Goal: Task Accomplishment & Management: Manage account settings

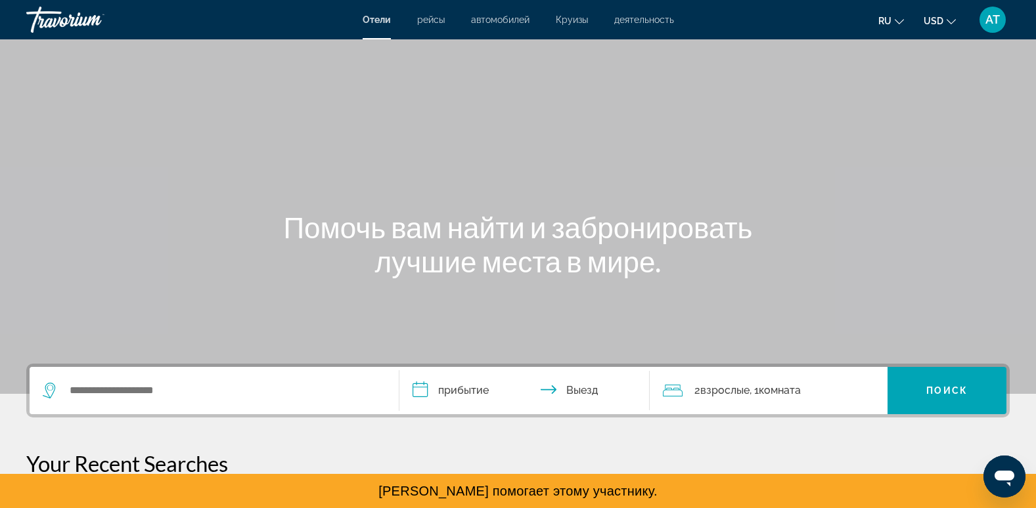
click at [895, 16] on mat-icon "Change language" at bounding box center [898, 19] width 9 height 9
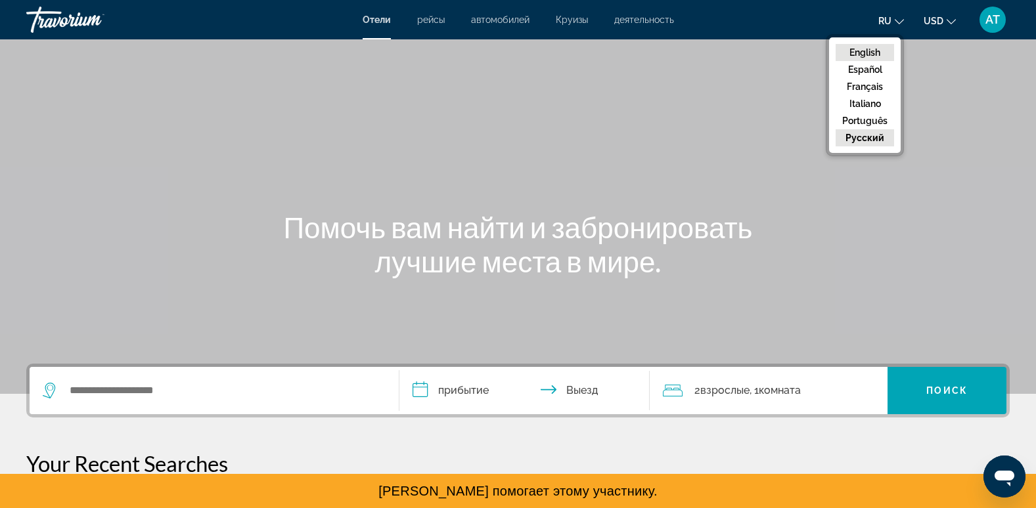
click at [865, 48] on button "English" at bounding box center [864, 52] width 58 height 17
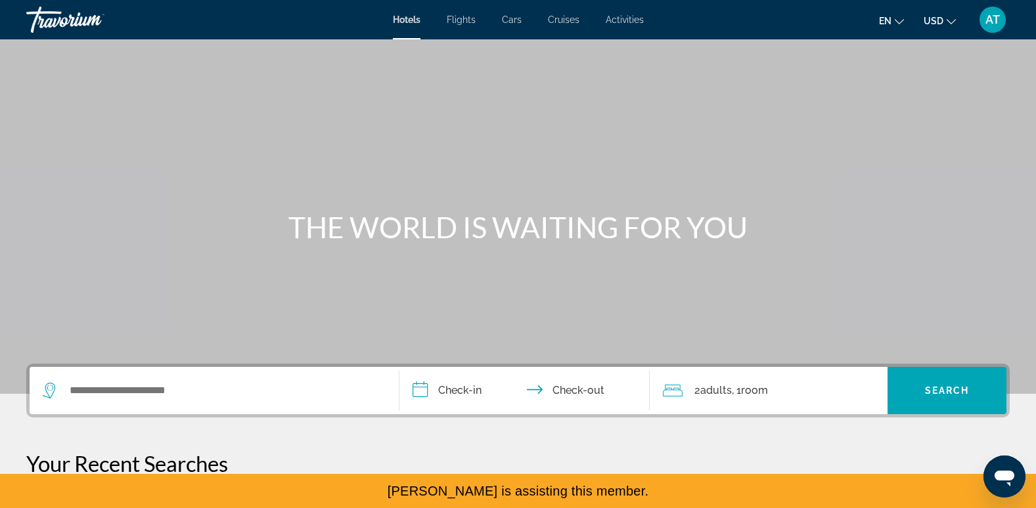
click at [993, 21] on span "AT" at bounding box center [992, 19] width 14 height 13
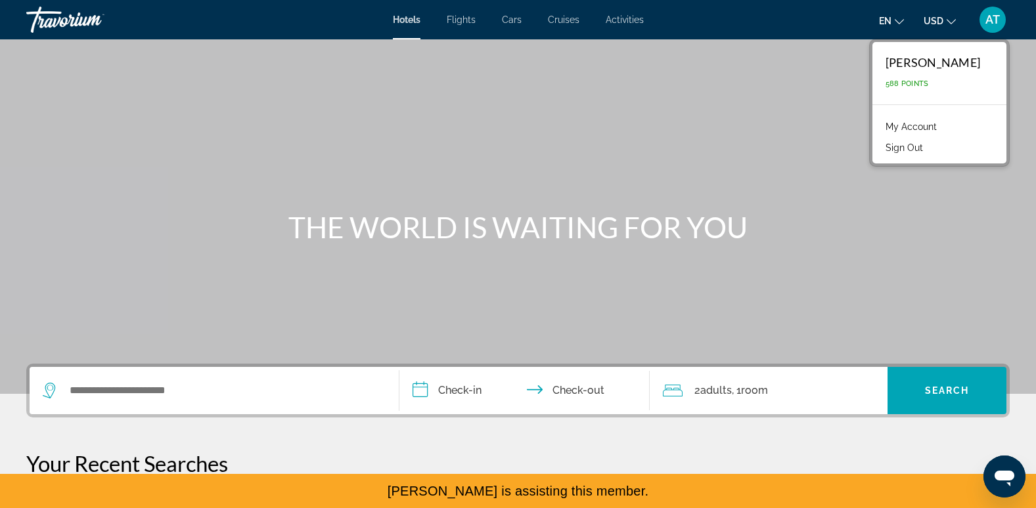
click at [900, 125] on link "My Account" at bounding box center [911, 126] width 64 height 17
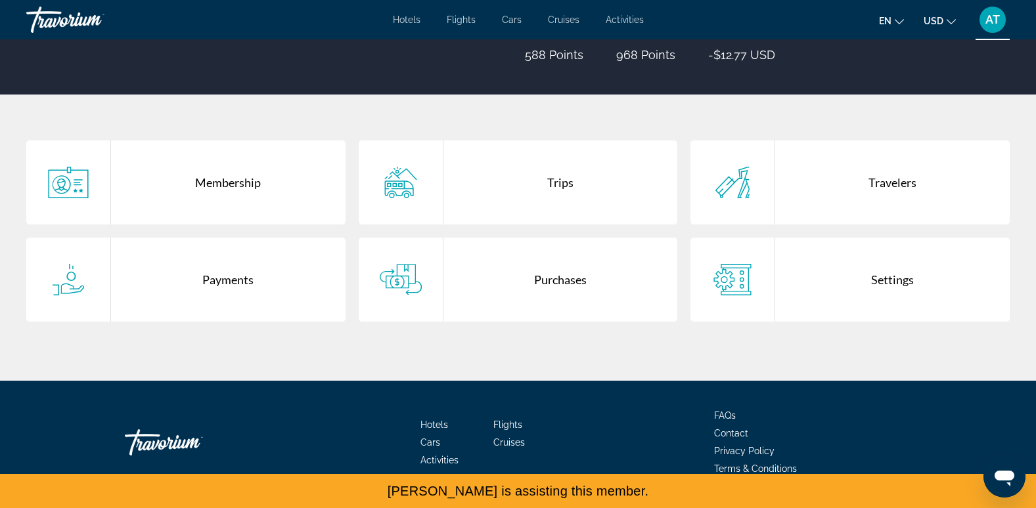
scroll to position [199, 0]
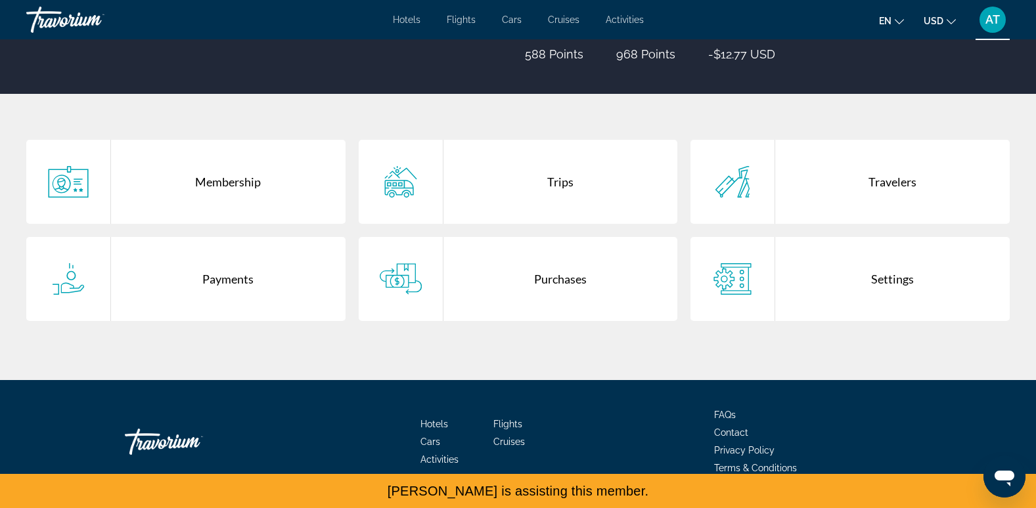
click at [246, 184] on div "Membership" at bounding box center [228, 182] width 234 height 84
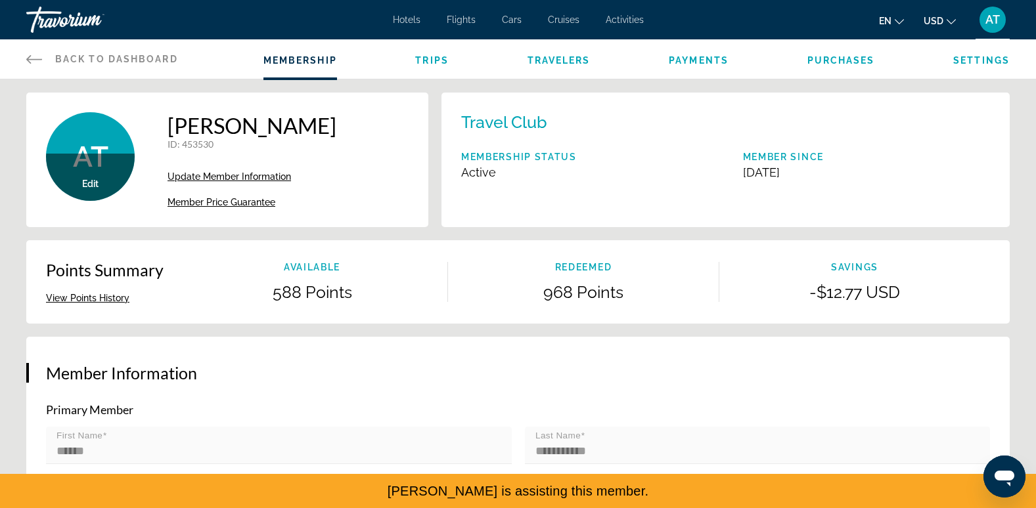
click at [246, 200] on span "Member Price Guarantee" at bounding box center [221, 202] width 108 height 11
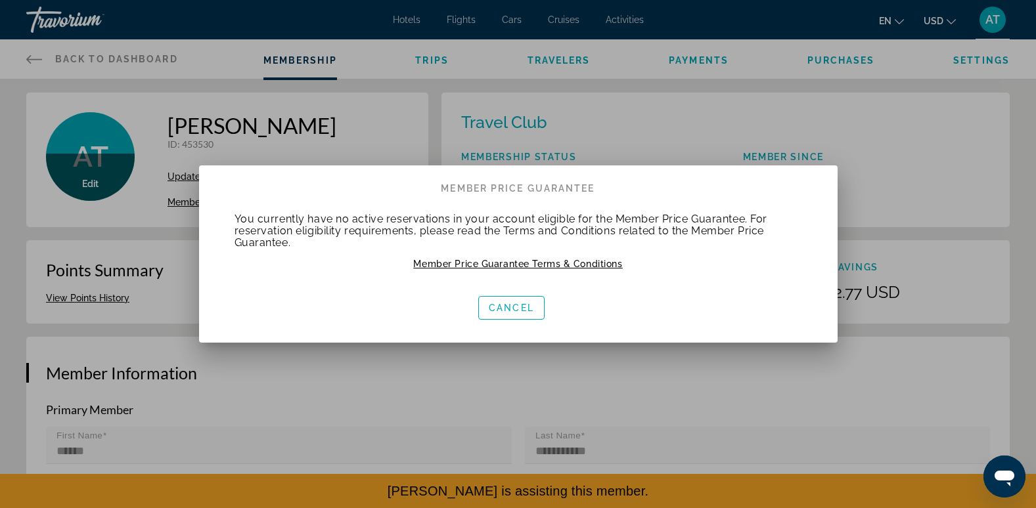
click at [510, 269] on div "You currently have no active reservations in your account eligible for the Memb…" at bounding box center [518, 242] width 599 height 85
click at [510, 265] on span "Member Price Guarantee Terms & Conditions" at bounding box center [517, 264] width 209 height 11
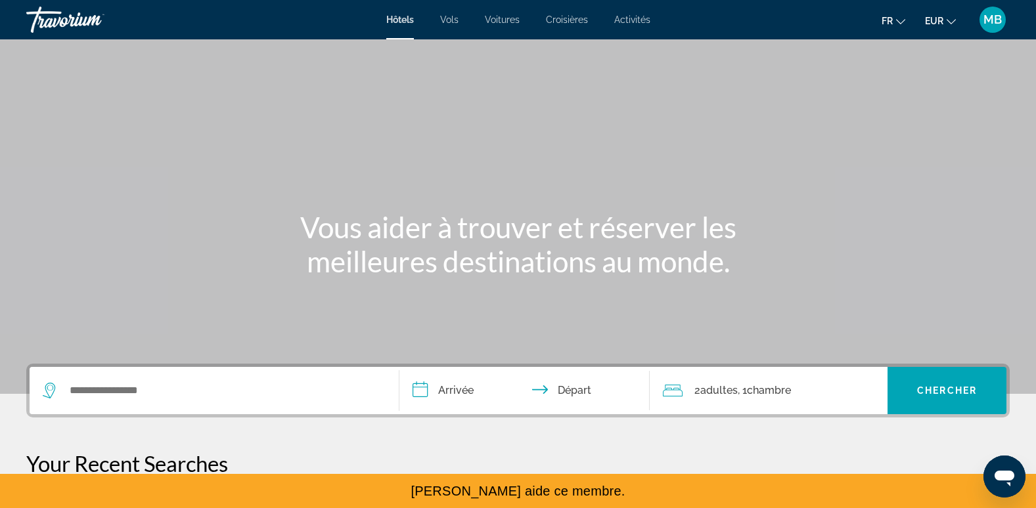
click at [887, 20] on span "fr" at bounding box center [886, 21] width 11 height 11
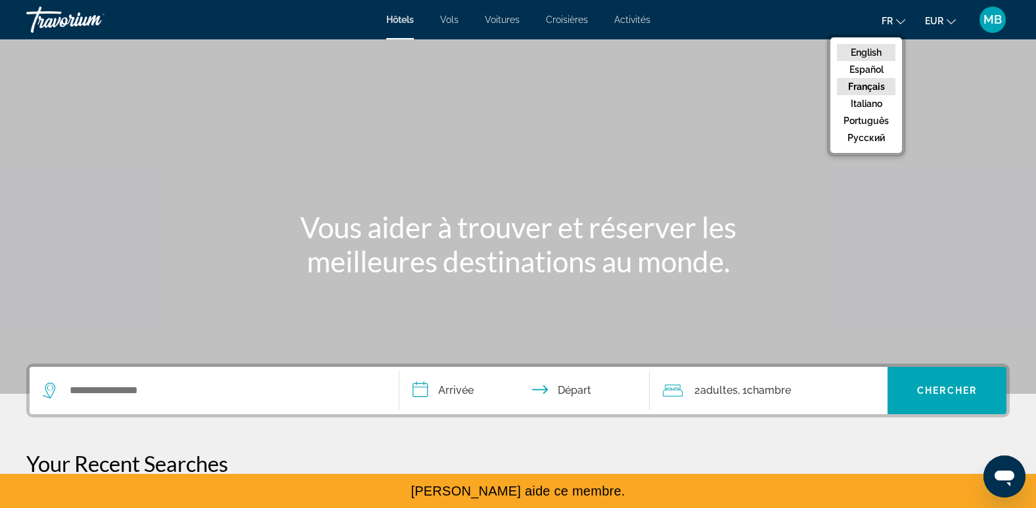
click at [868, 47] on button "English" at bounding box center [866, 52] width 58 height 17
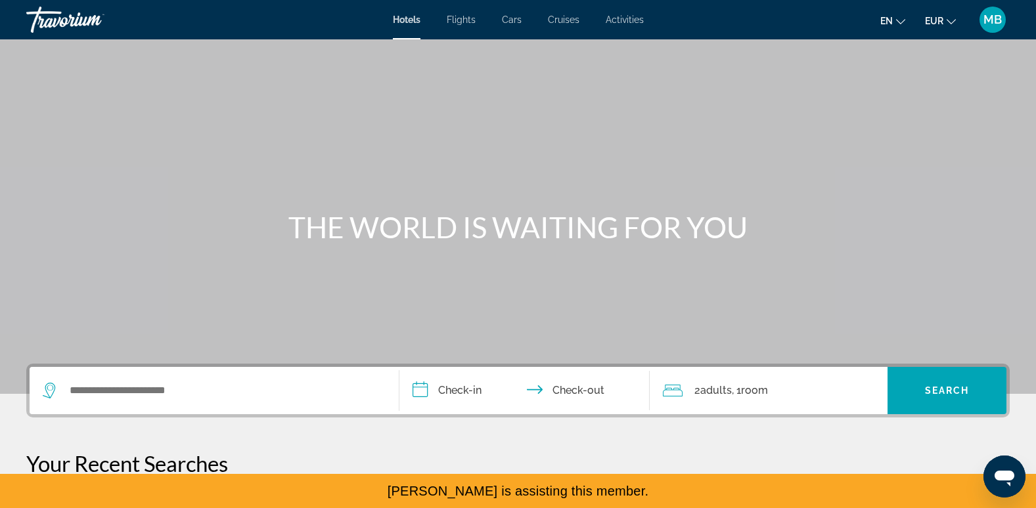
click at [988, 23] on span "MB" at bounding box center [992, 19] width 18 height 13
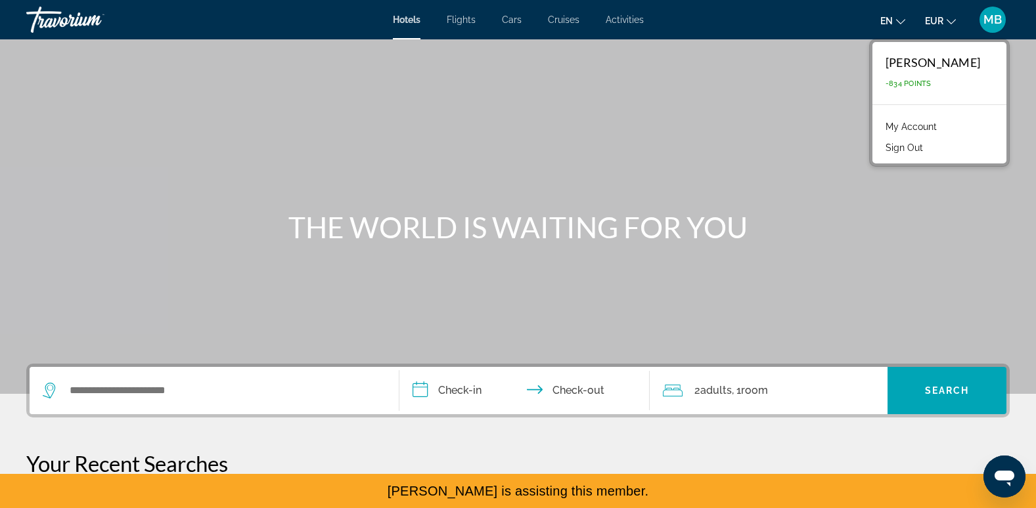
click at [919, 128] on link "My Account" at bounding box center [911, 126] width 64 height 17
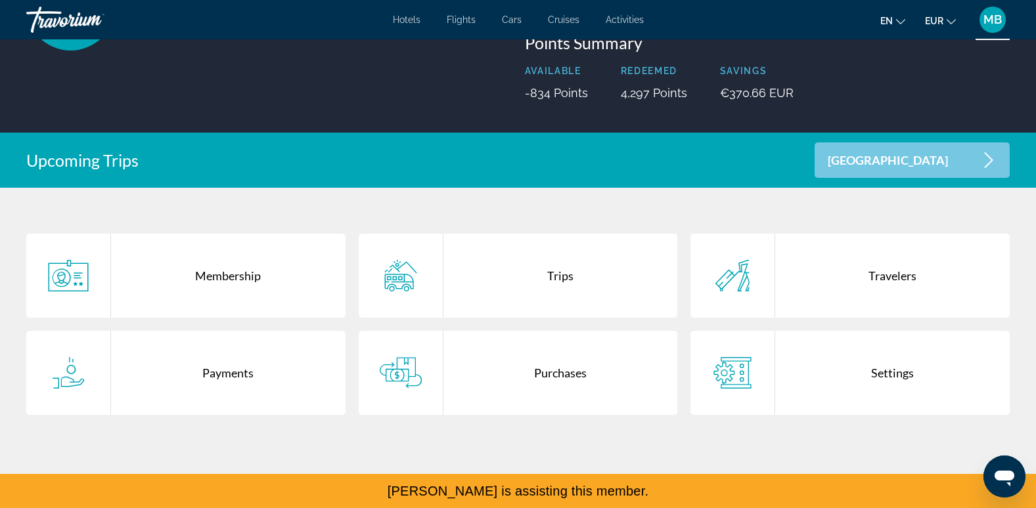
scroll to position [161, 0]
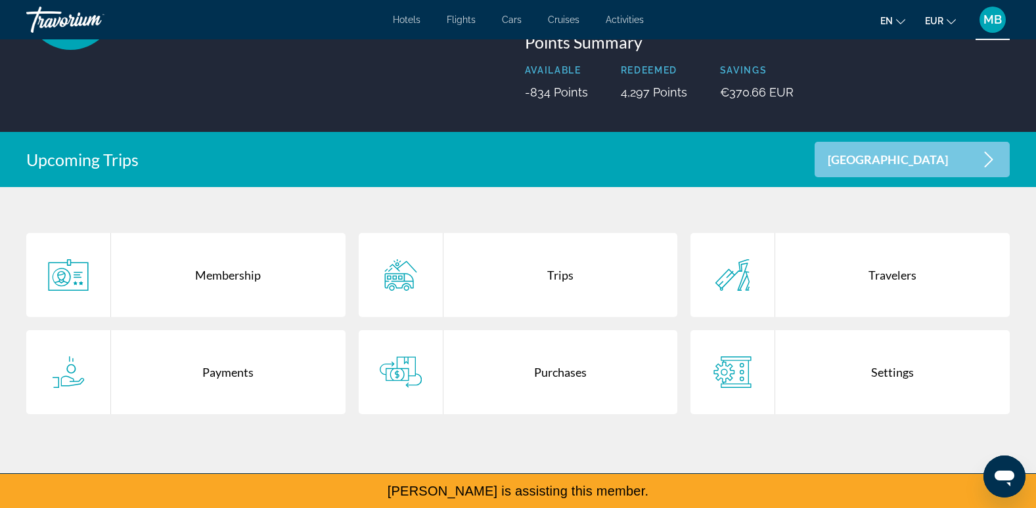
click at [251, 351] on div "Payments" at bounding box center [228, 372] width 234 height 84
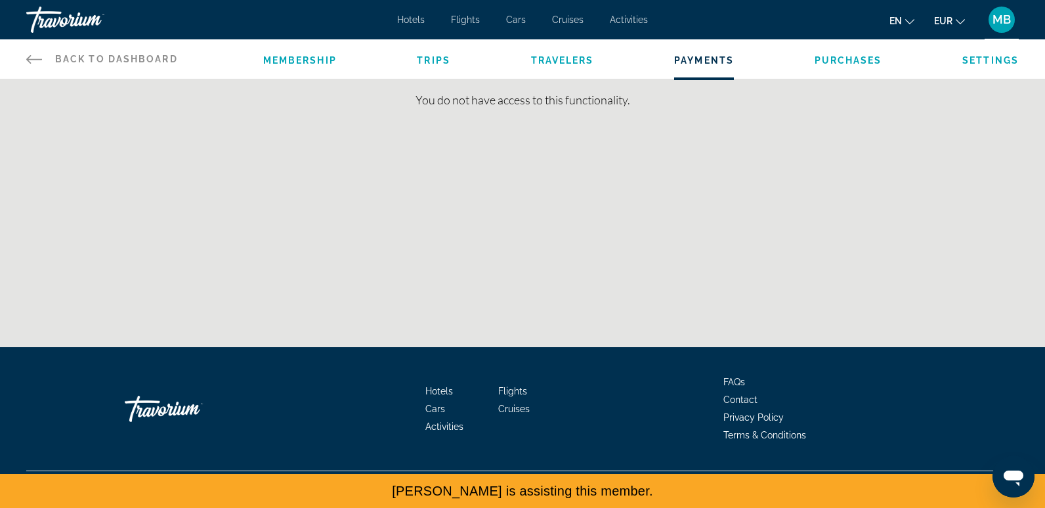
click at [32, 58] on icon "Main content" at bounding box center [34, 59] width 16 height 16
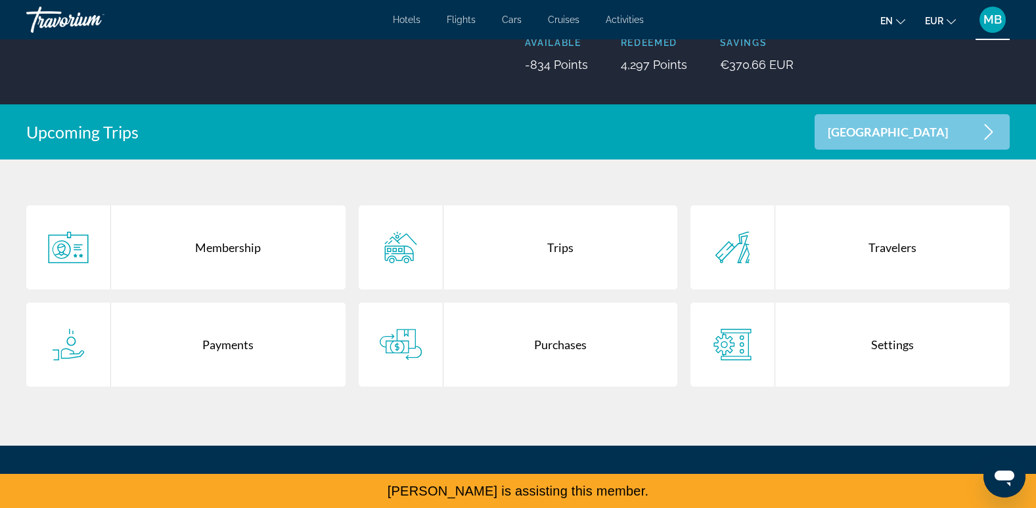
scroll to position [189, 0]
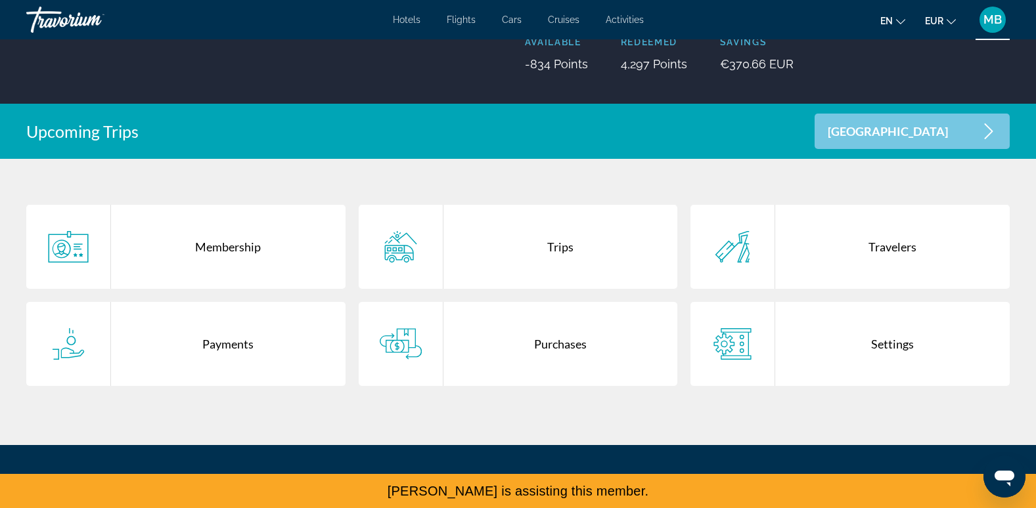
click at [230, 257] on div "Membership" at bounding box center [228, 247] width 234 height 84
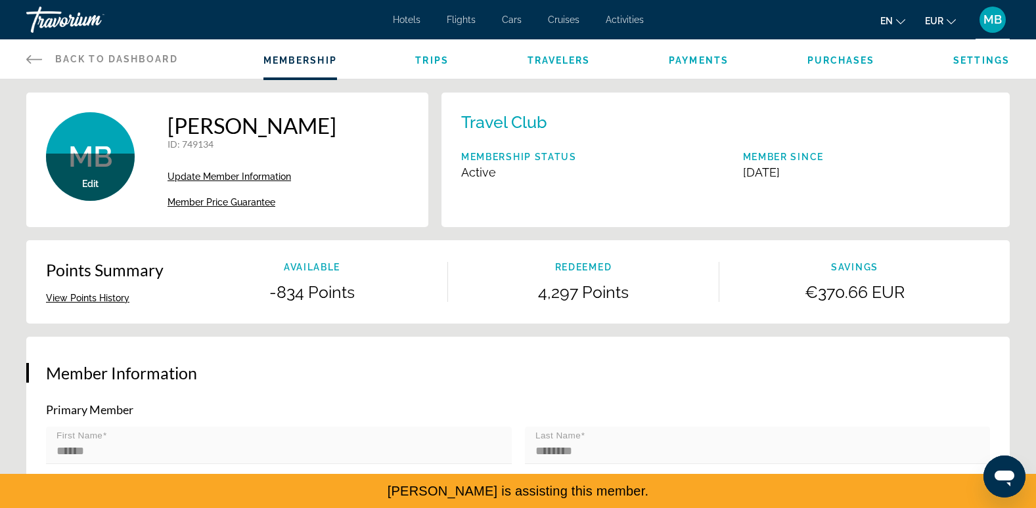
click at [441, 62] on span "Trips" at bounding box center [431, 60] width 33 height 11
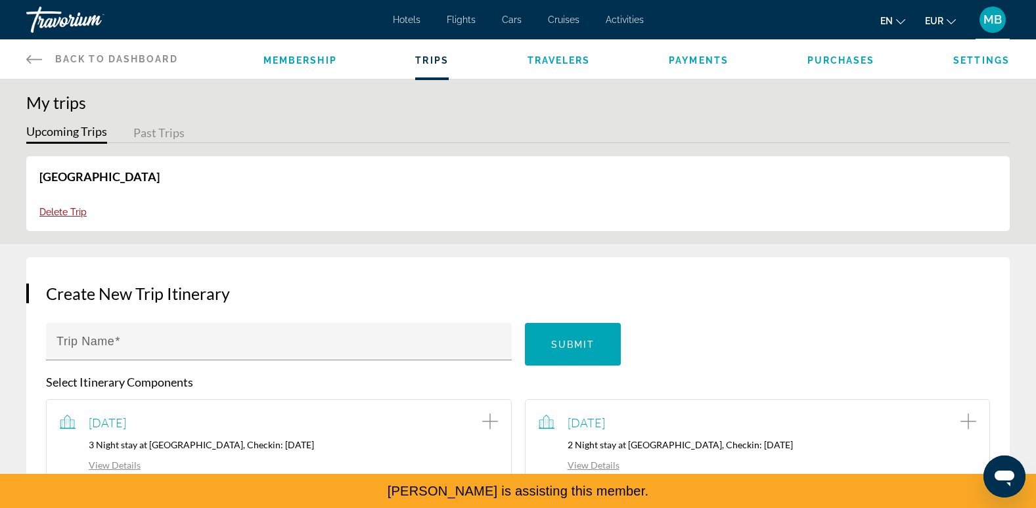
click at [556, 60] on span "Travelers" at bounding box center [558, 60] width 63 height 11
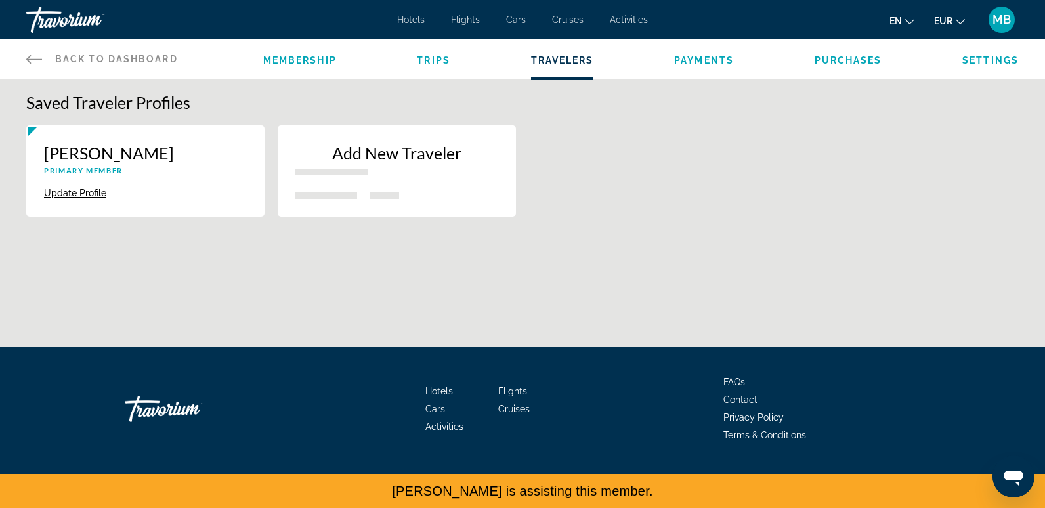
click at [693, 59] on span "Payments" at bounding box center [704, 60] width 60 height 11
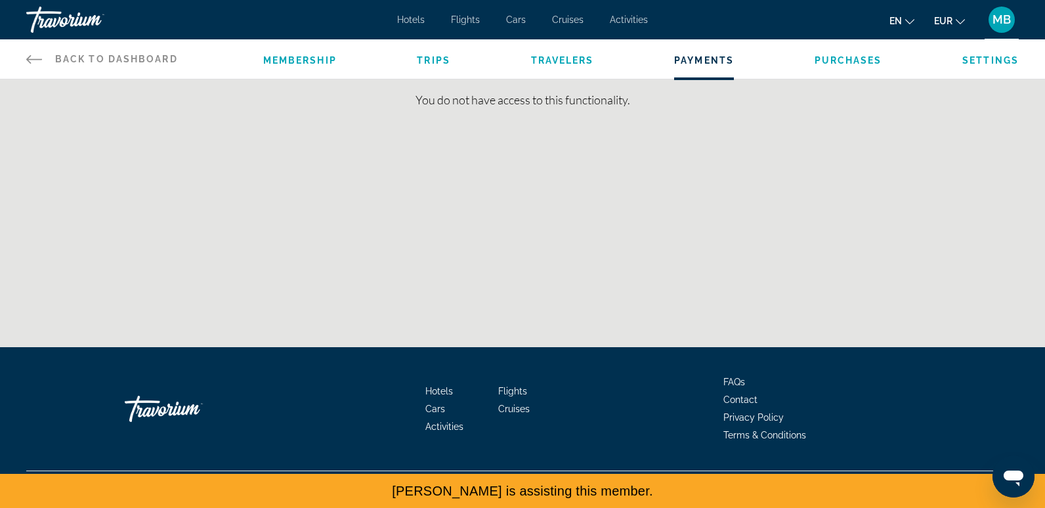
click at [834, 63] on span "Purchases" at bounding box center [849, 60] width 68 height 11
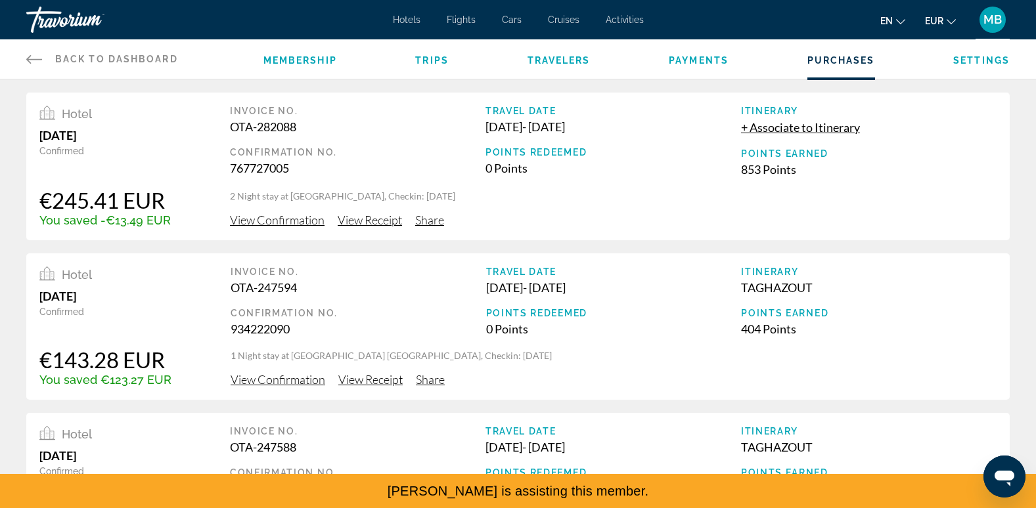
click at [1001, 60] on span "Settings" at bounding box center [981, 60] width 56 height 11
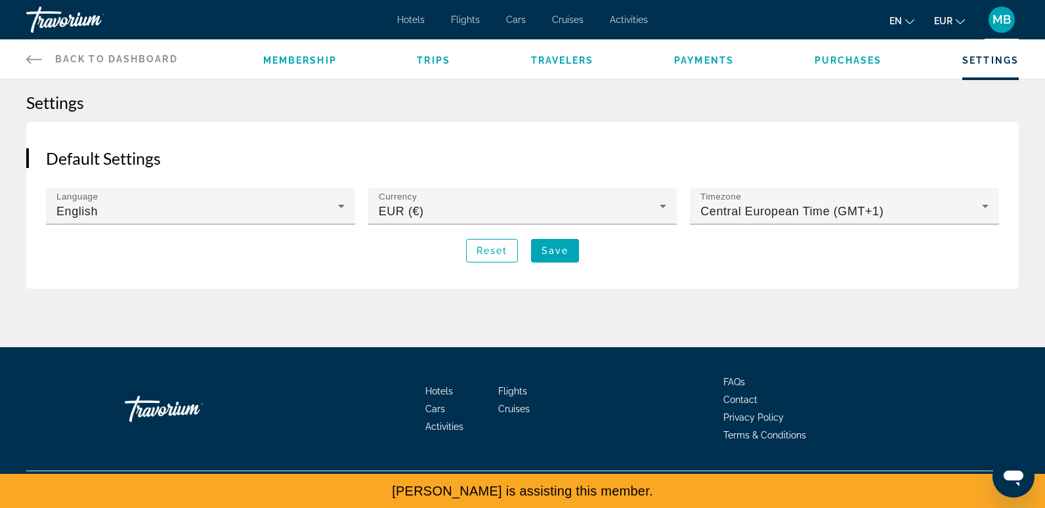
click at [996, 23] on span "MB" at bounding box center [1002, 19] width 18 height 13
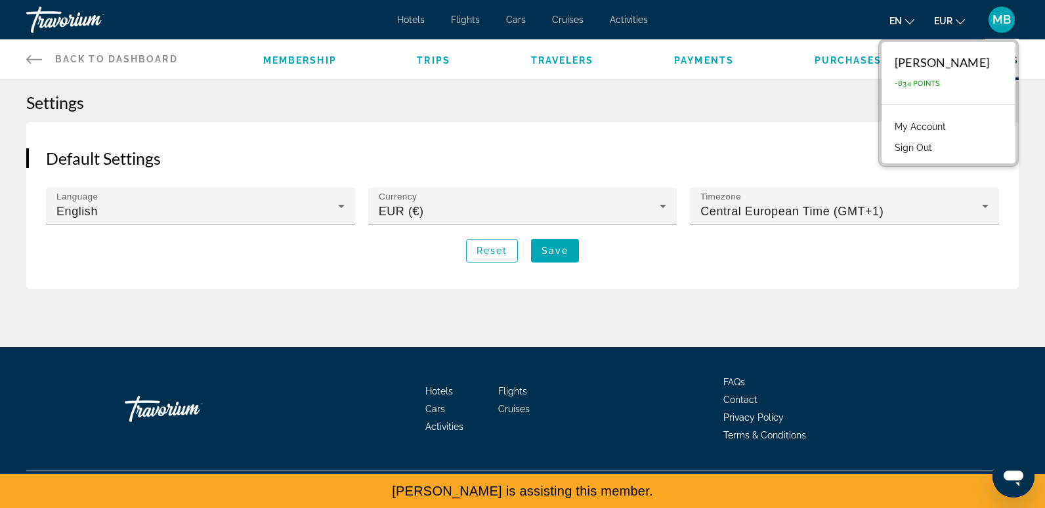
click at [932, 127] on link "My Account" at bounding box center [920, 126] width 64 height 17
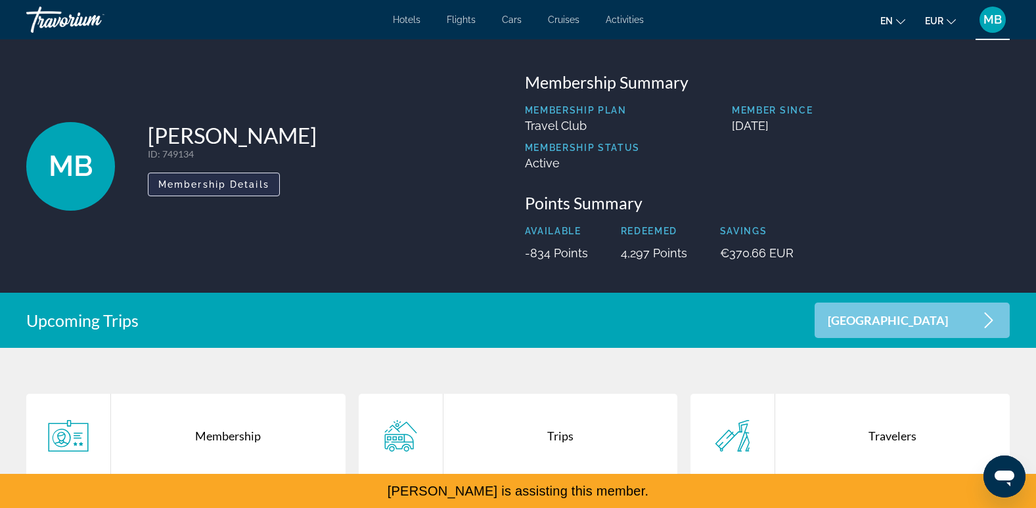
click at [241, 191] on span "Main content" at bounding box center [213, 185] width 131 height 32
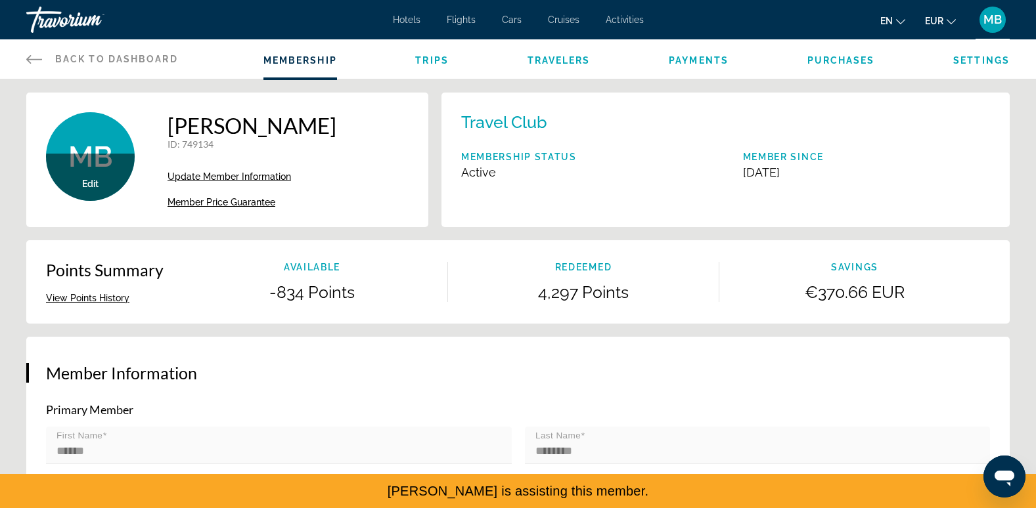
click at [40, 60] on icon "Main content" at bounding box center [34, 59] width 16 height 16
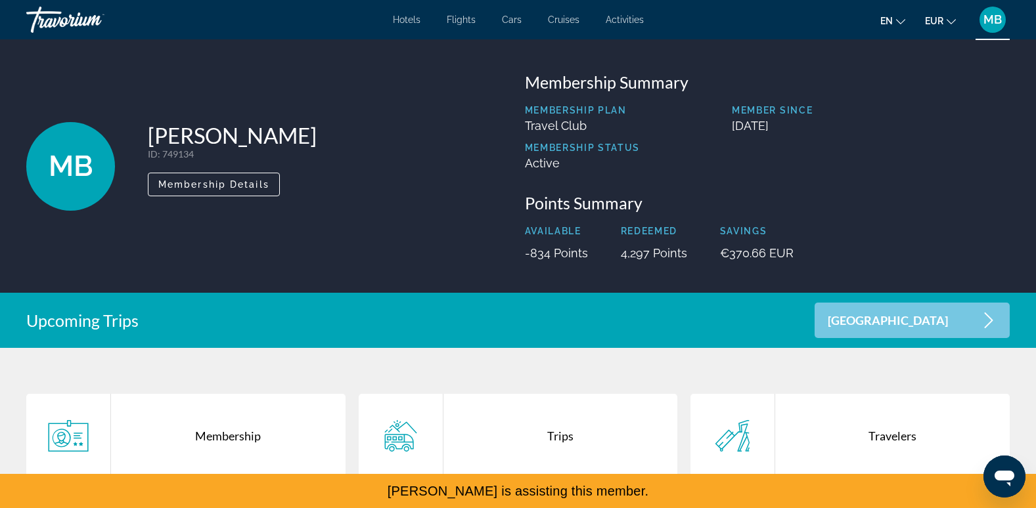
click at [907, 311] on div "[GEOGRAPHIC_DATA]" at bounding box center [911, 320] width 195 height 35
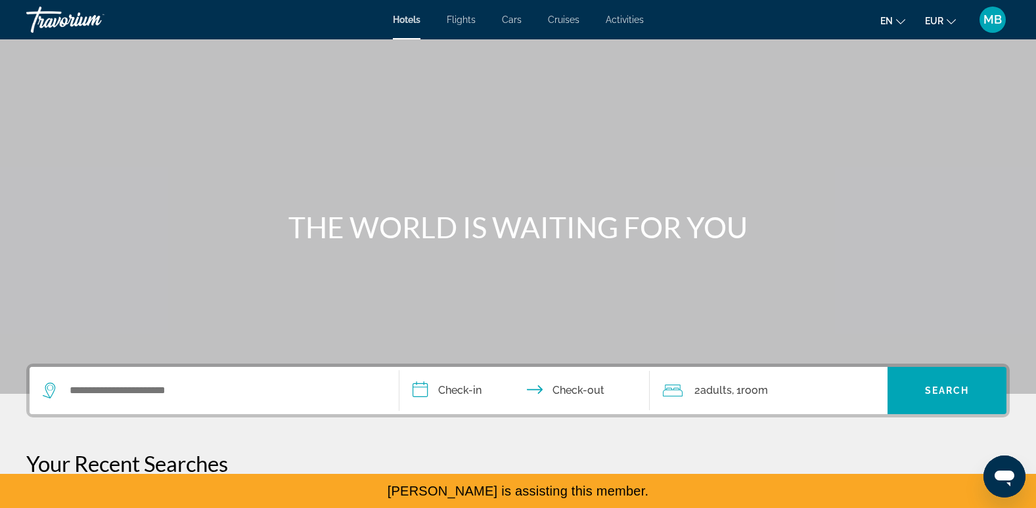
click at [1015, 20] on div "Hotels Flights Cars Cruises Activities Hotels Flights Cars Cruises Activities e…" at bounding box center [518, 20] width 1036 height 34
click at [997, 21] on span "MB" at bounding box center [992, 19] width 18 height 13
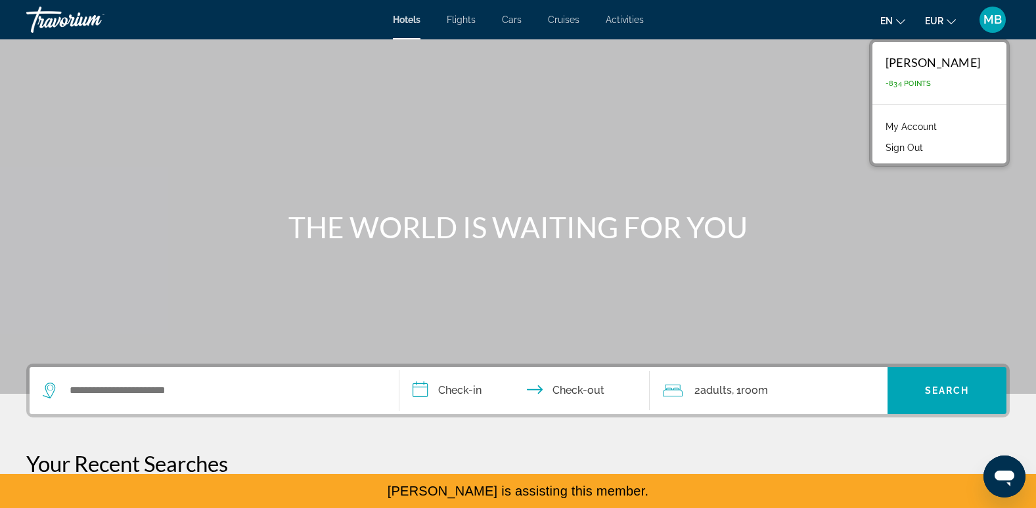
click at [904, 121] on link "My Account" at bounding box center [911, 126] width 64 height 17
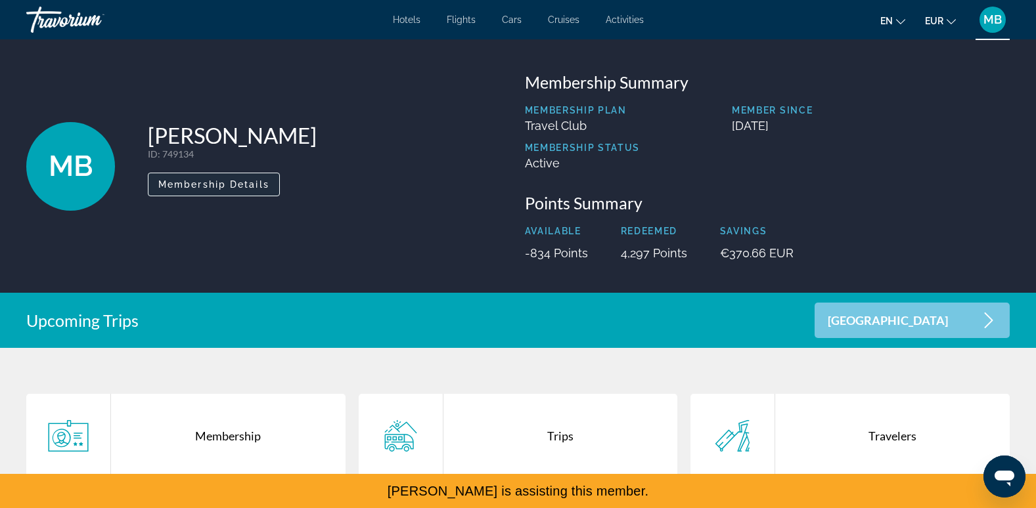
click at [223, 191] on span "Main content" at bounding box center [213, 185] width 131 height 32
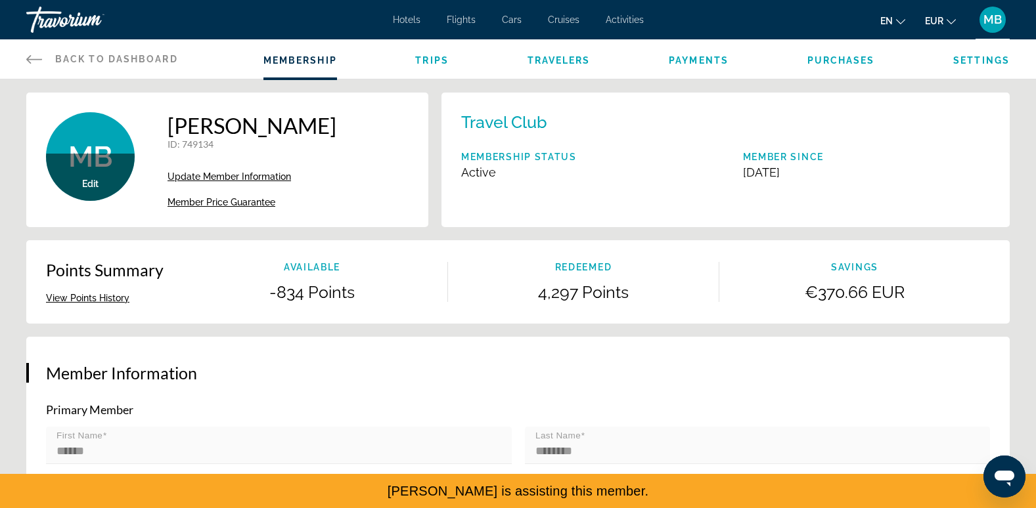
click at [230, 174] on span "Update Member Information" at bounding box center [228, 176] width 123 height 11
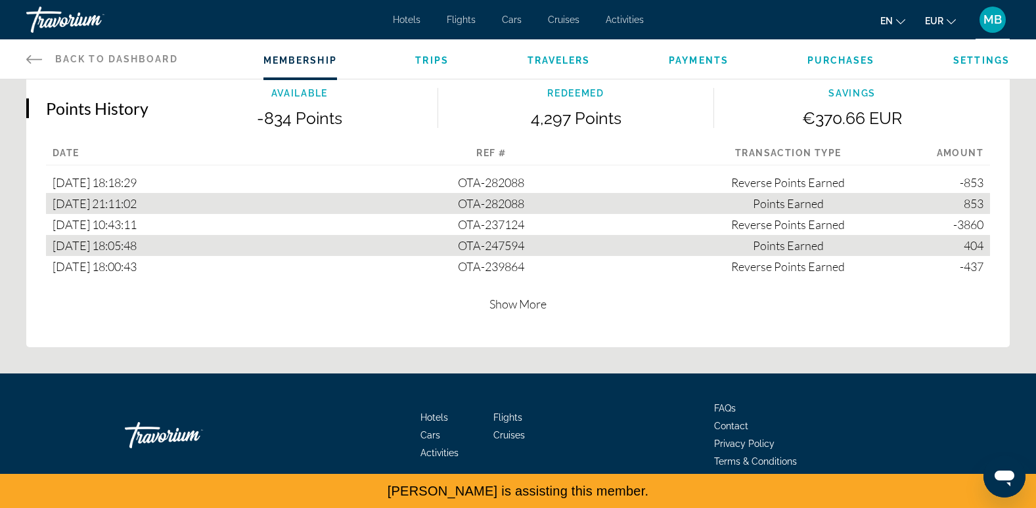
scroll to position [816, 0]
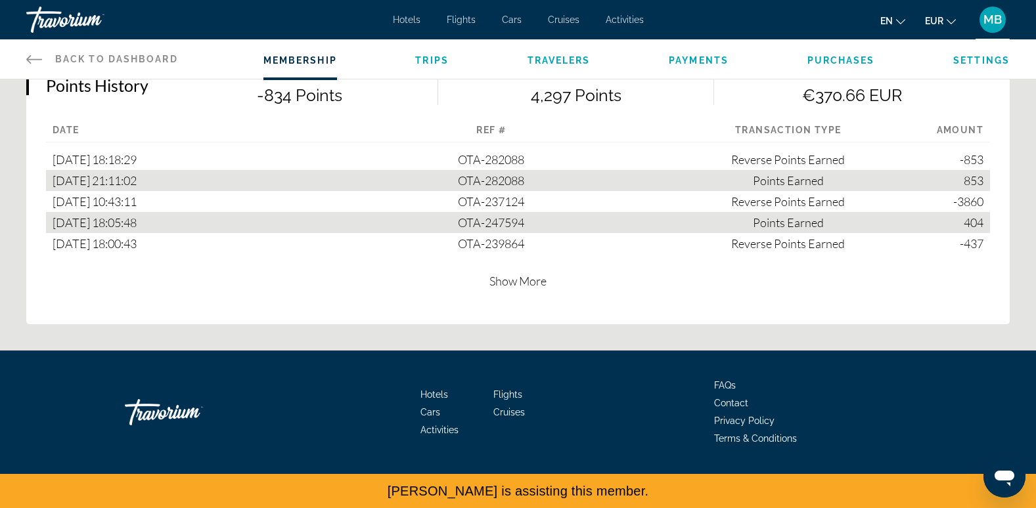
click at [516, 278] on span "Show More" at bounding box center [517, 281] width 57 height 14
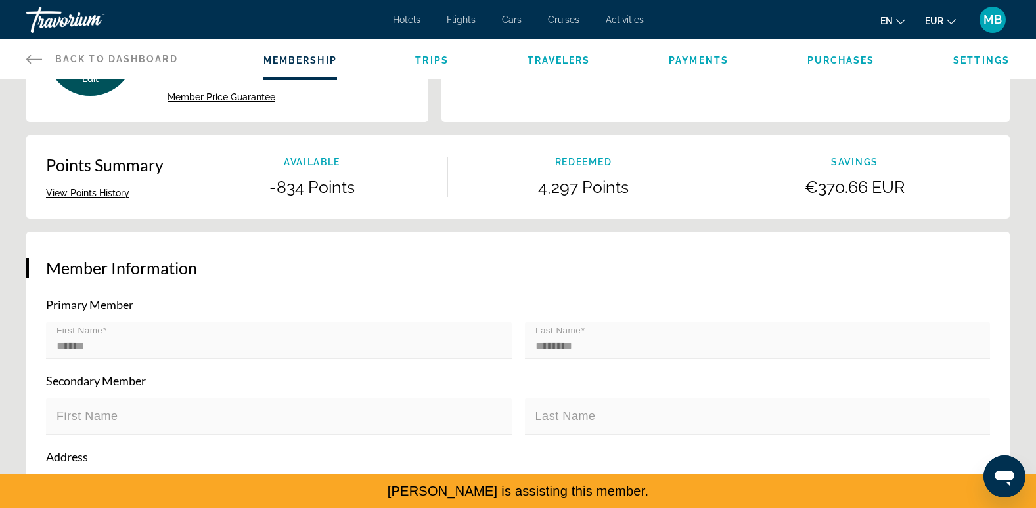
scroll to position [0, 0]
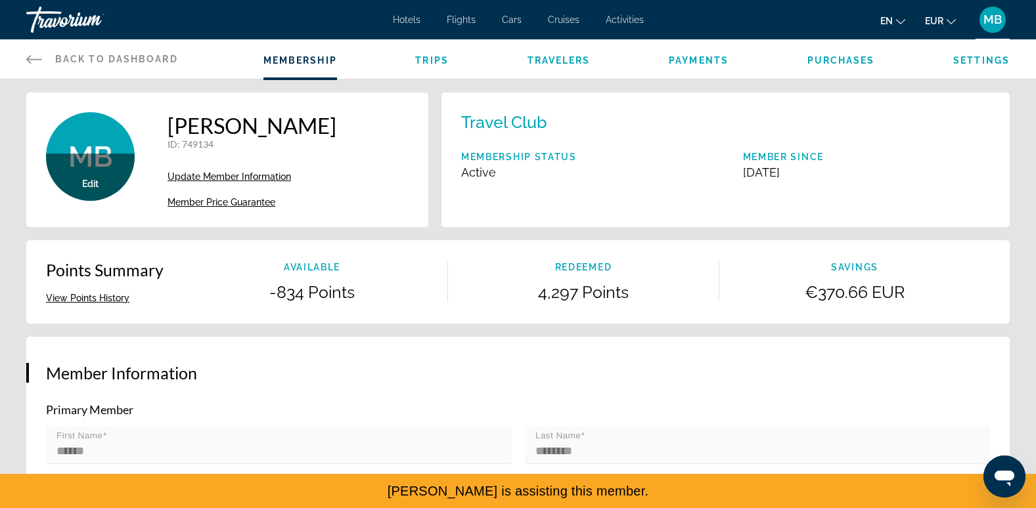
click at [433, 58] on span "Trips" at bounding box center [431, 60] width 33 height 11
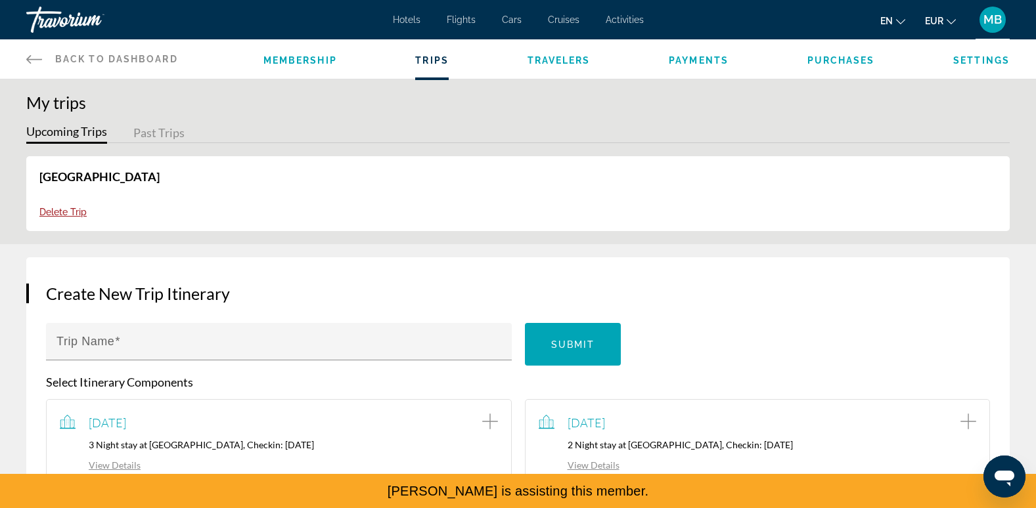
click at [545, 67] on div "Membership Trips Travelers Payments Purchases Settings" at bounding box center [636, 58] width 746 height 39
click at [549, 64] on span "Travelers" at bounding box center [558, 60] width 63 height 11
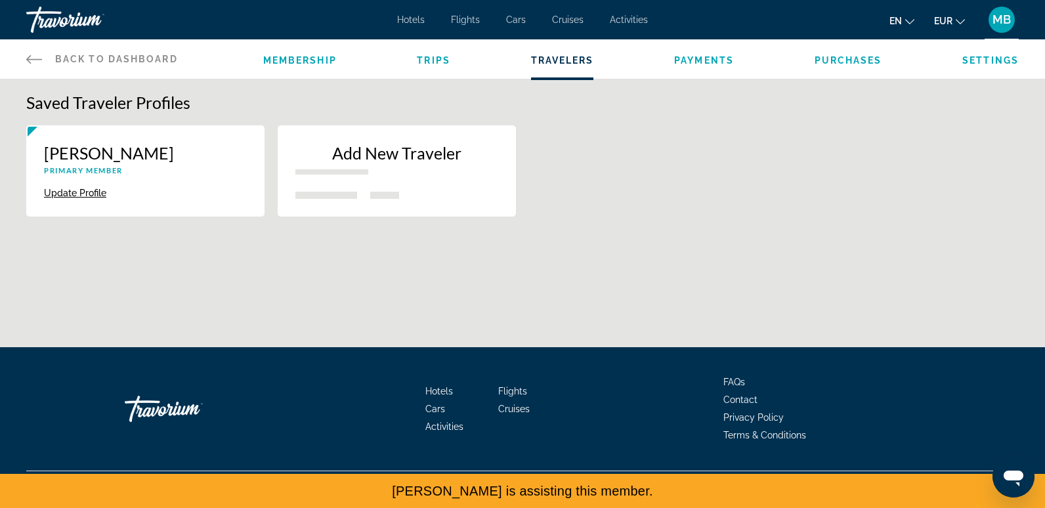
click at [703, 64] on span "Payments" at bounding box center [704, 60] width 60 height 11
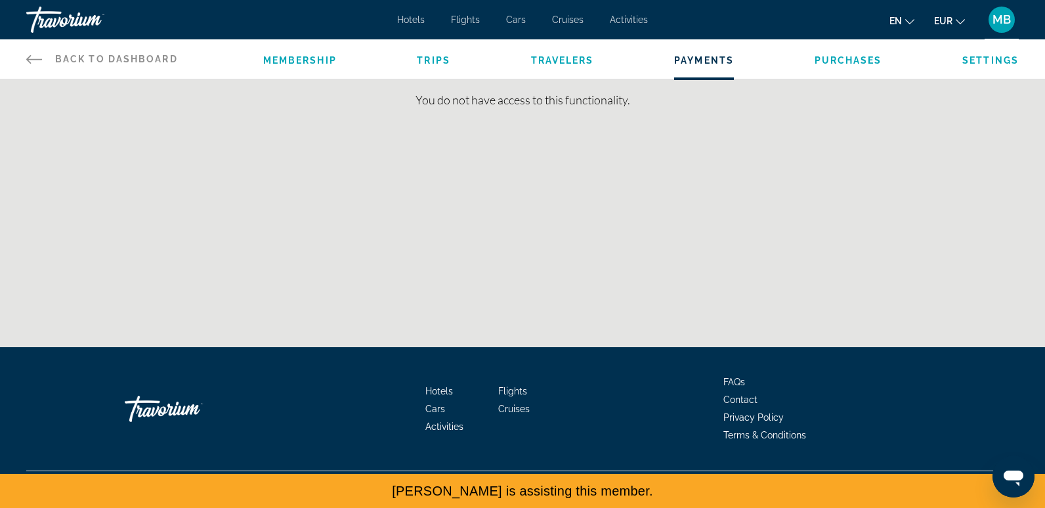
click at [847, 58] on span "Purchases" at bounding box center [849, 60] width 68 height 11
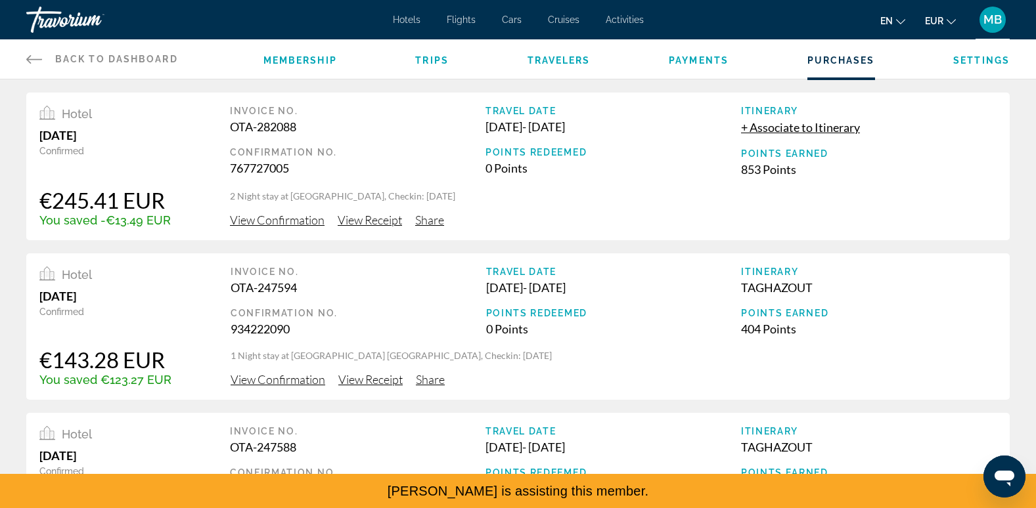
click at [963, 58] on span "Settings" at bounding box center [981, 60] width 56 height 11
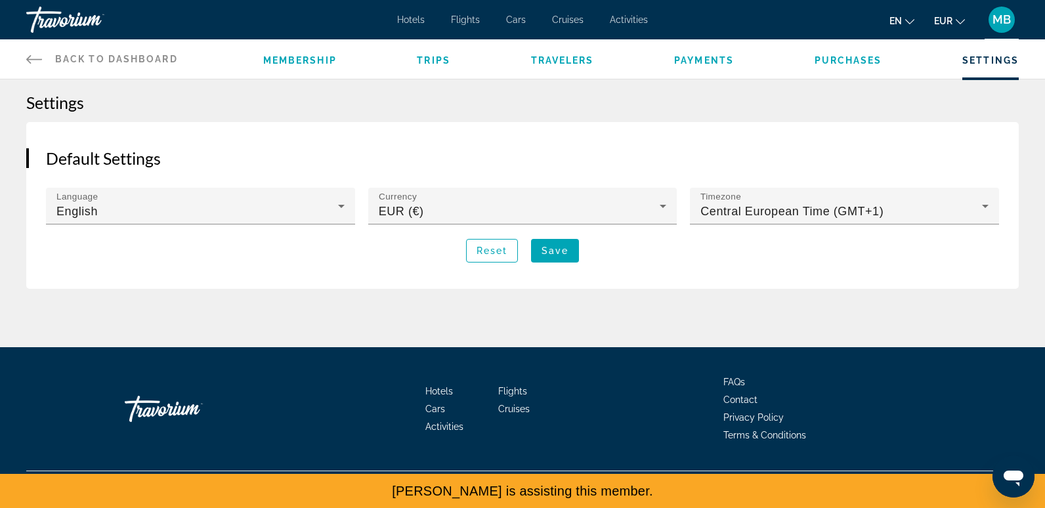
click at [26, 56] on icon "Main content" at bounding box center [34, 59] width 16 height 16
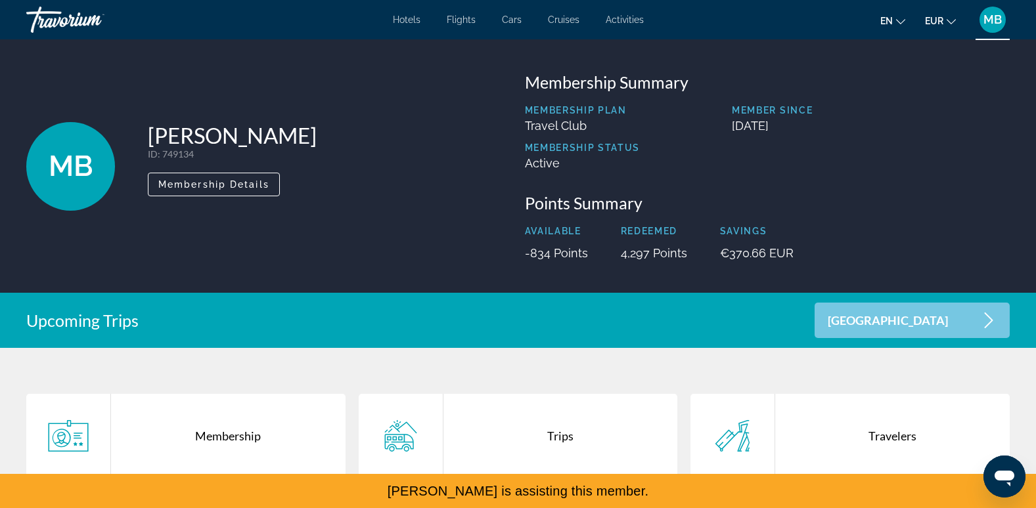
click at [992, 25] on span "MB" at bounding box center [992, 19] width 18 height 13
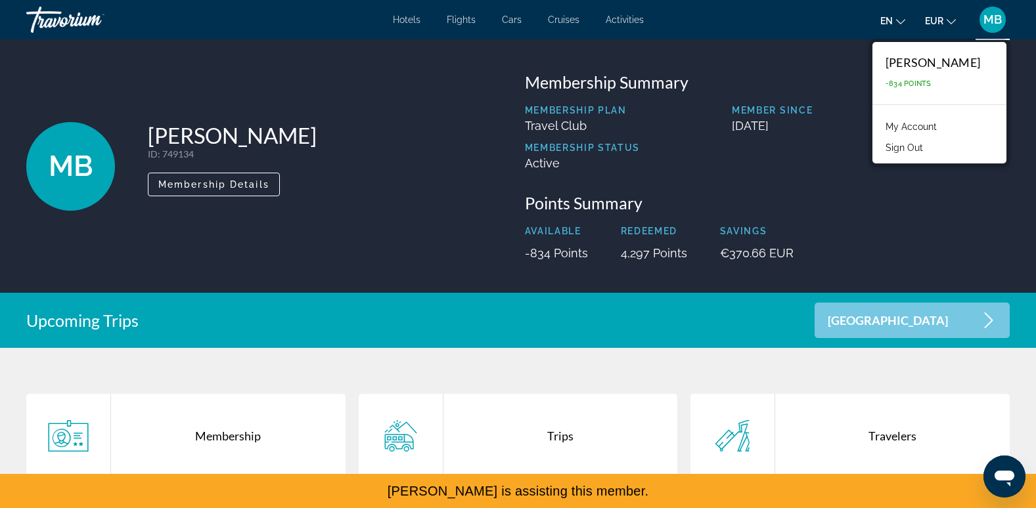
click at [909, 150] on button "Sign Out" at bounding box center [904, 147] width 51 height 17
